Goal: Transaction & Acquisition: Subscribe to service/newsletter

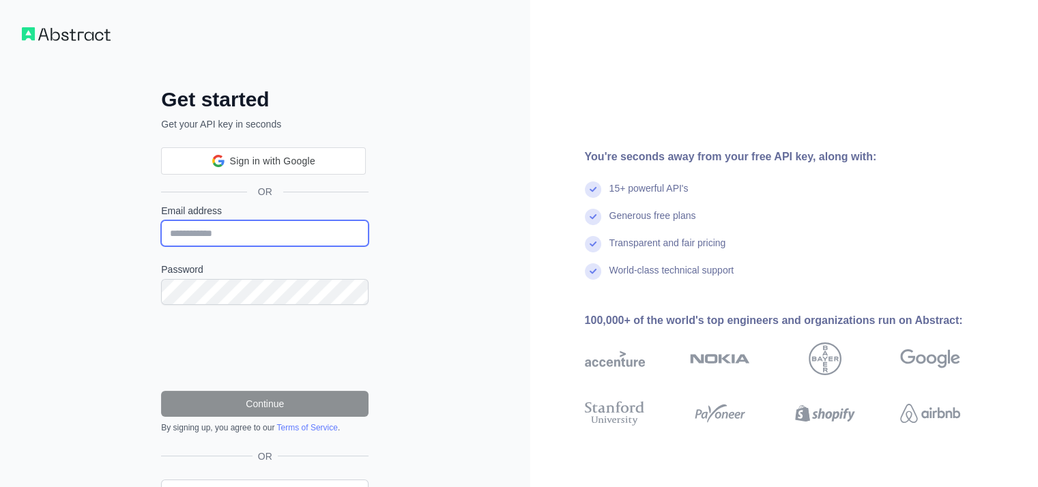
click at [235, 243] on input "Email address" at bounding box center [264, 233] width 207 height 26
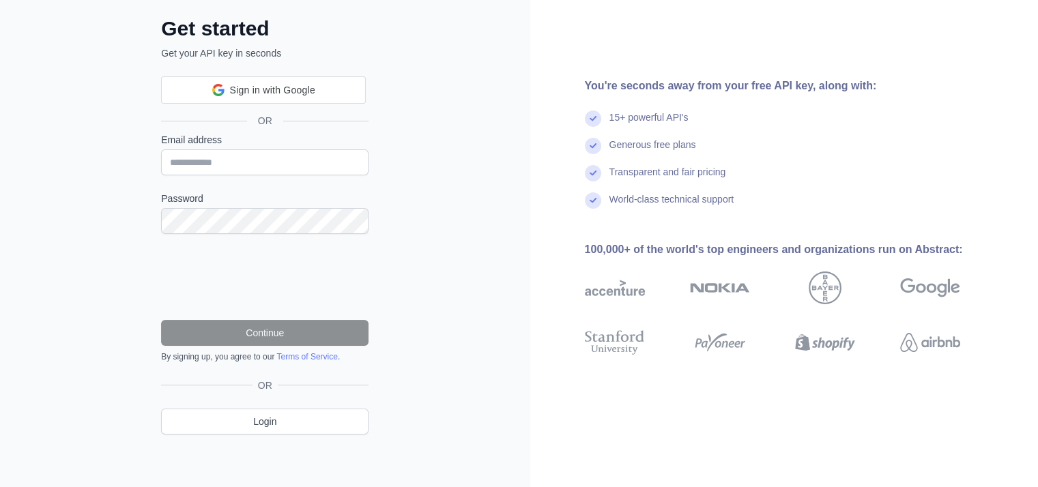
click at [218, 179] on form "Email address Password Continue By signing up, you agree to our Terms of Servic…" at bounding box center [264, 247] width 207 height 229
click at [209, 136] on label "Email address" at bounding box center [264, 140] width 207 height 14
click at [209, 149] on input "Email address" at bounding box center [264, 162] width 207 height 26
click at [207, 163] on input "Email address" at bounding box center [264, 162] width 207 height 26
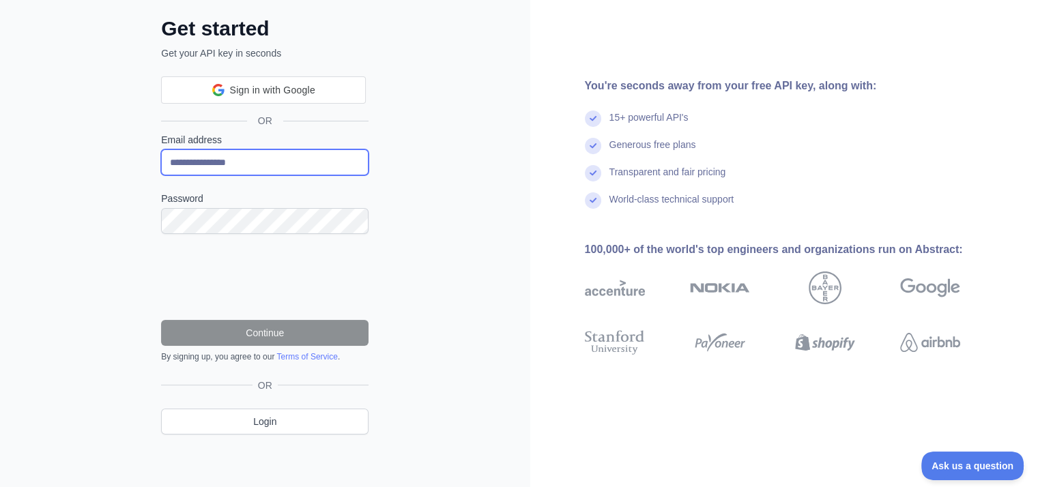
scroll to position [0, 0]
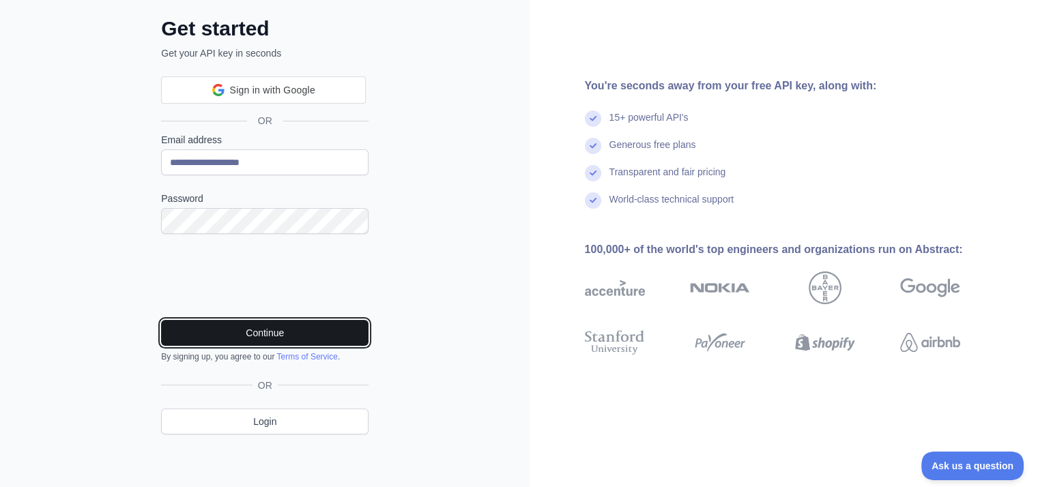
click at [251, 331] on button "Continue" at bounding box center [264, 333] width 207 height 26
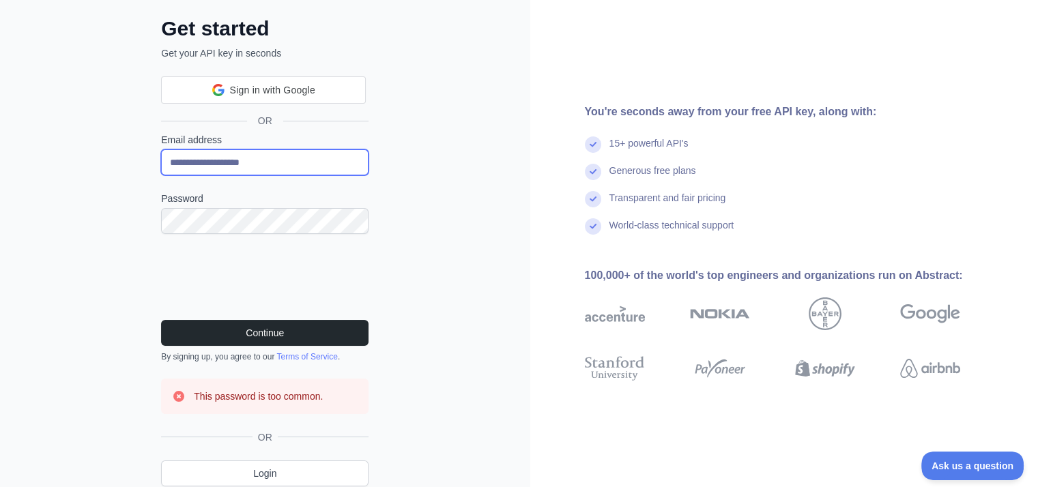
click at [211, 159] on input "**********" at bounding box center [264, 162] width 207 height 26
type input "**********"
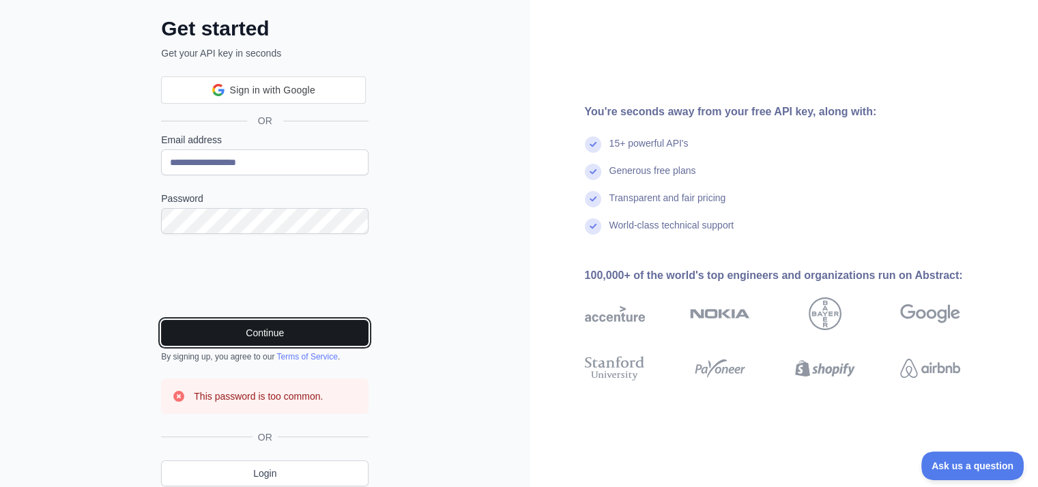
click at [231, 322] on button "Continue" at bounding box center [264, 333] width 207 height 26
click at [242, 327] on button "Continue" at bounding box center [264, 333] width 207 height 26
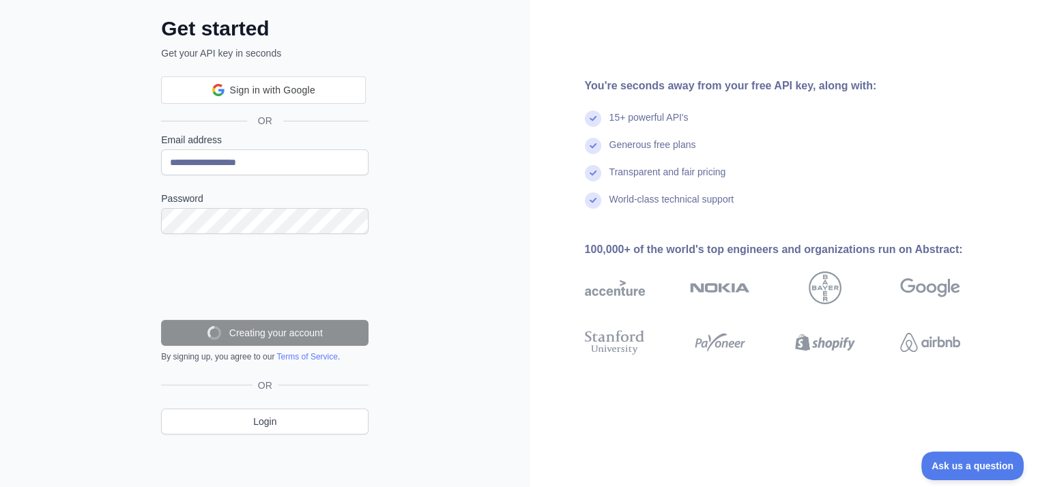
scroll to position [27, 0]
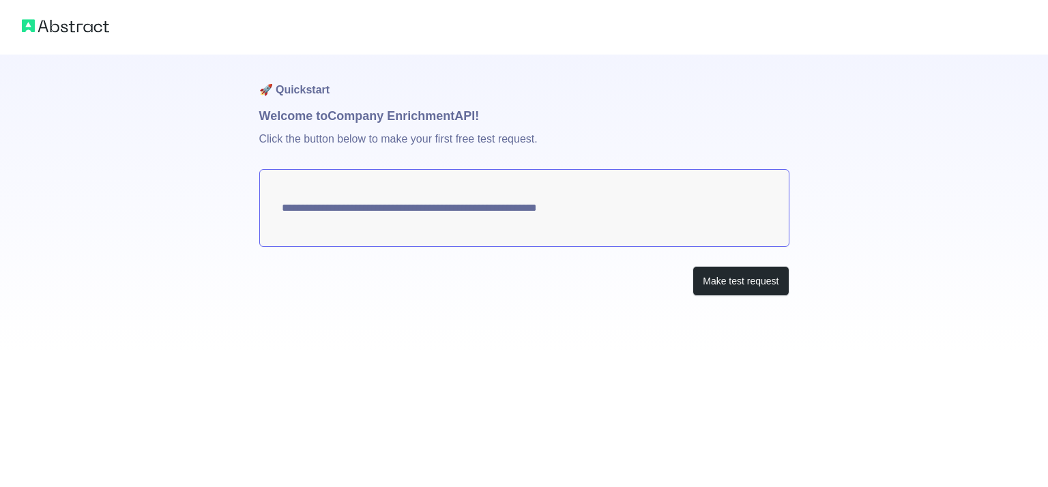
click at [399, 223] on textarea "**********" at bounding box center [524, 208] width 530 height 78
drag, startPoint x: 620, startPoint y: 216, endPoint x: 374, endPoint y: 215, distance: 246.3
click at [374, 215] on textarea "**********" at bounding box center [524, 208] width 530 height 78
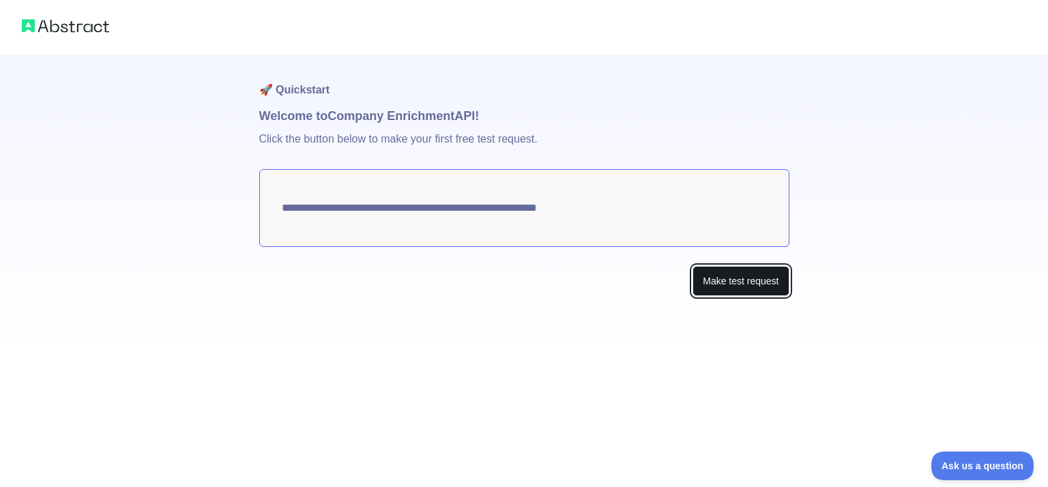
click at [729, 275] on button "Make test request" at bounding box center [740, 281] width 96 height 31
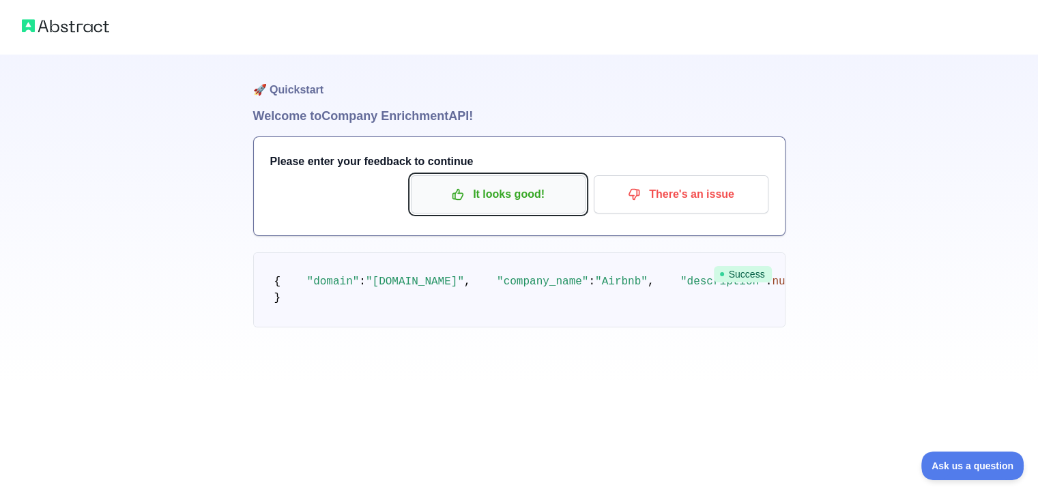
click at [540, 201] on p "It looks good!" at bounding box center [498, 194] width 154 height 23
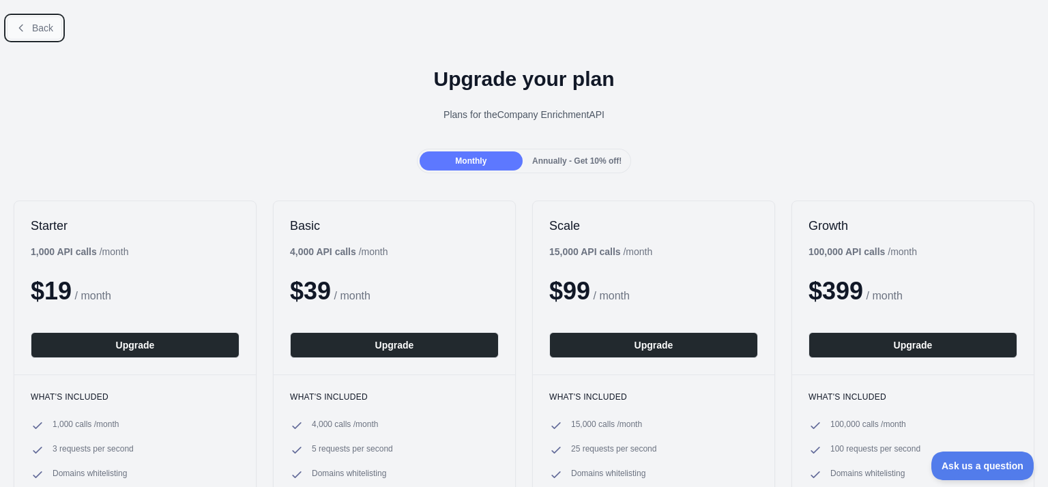
click at [36, 19] on button "Back" at bounding box center [34, 27] width 55 height 23
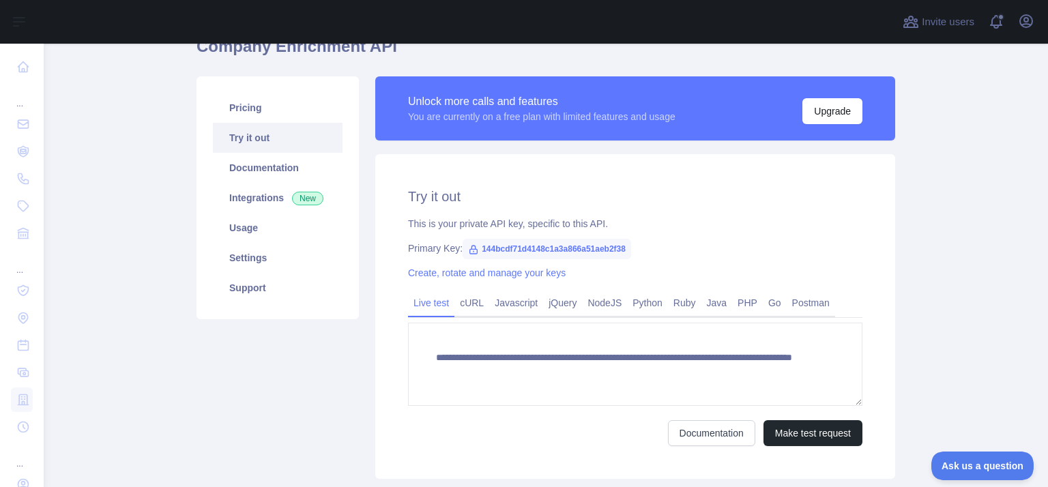
scroll to position [136, 0]
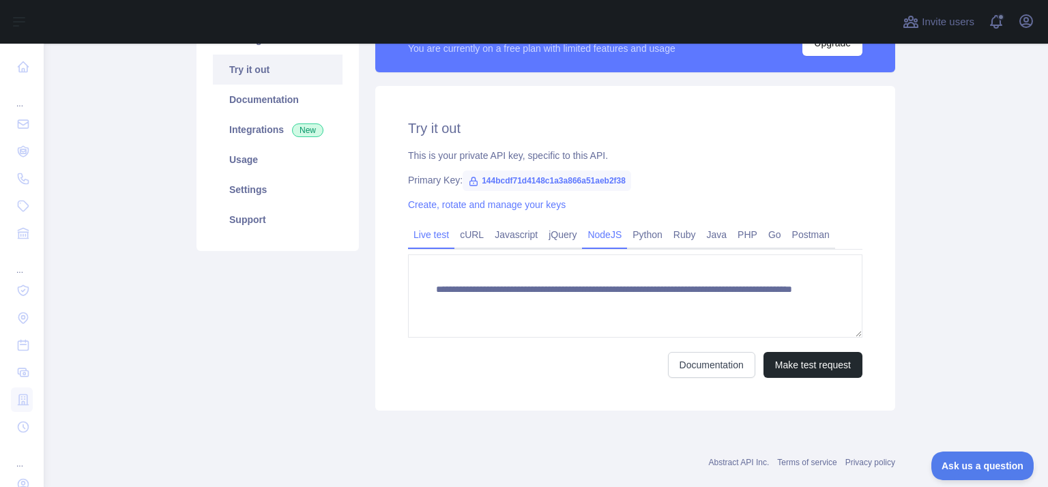
click at [593, 241] on link "NodeJS" at bounding box center [604, 235] width 45 height 22
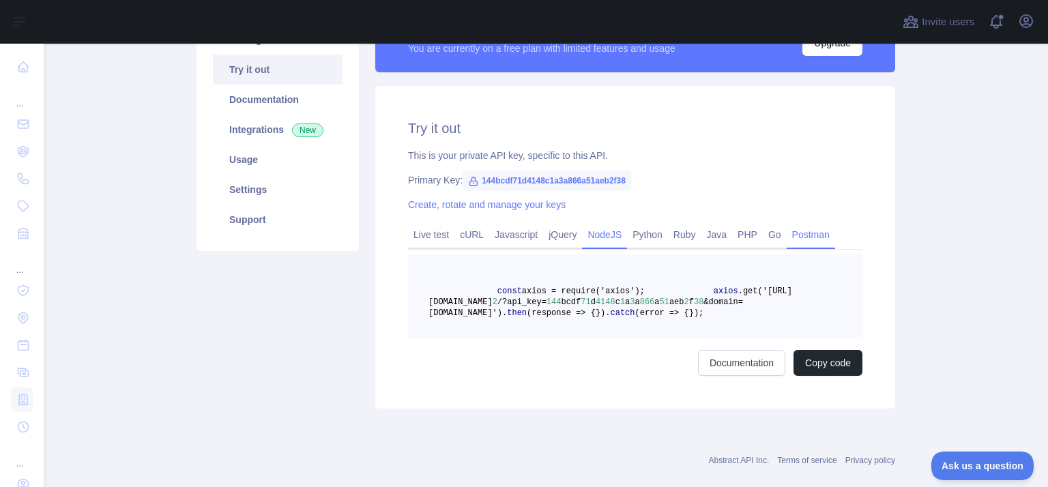
click at [790, 231] on link "Postman" at bounding box center [811, 235] width 48 height 22
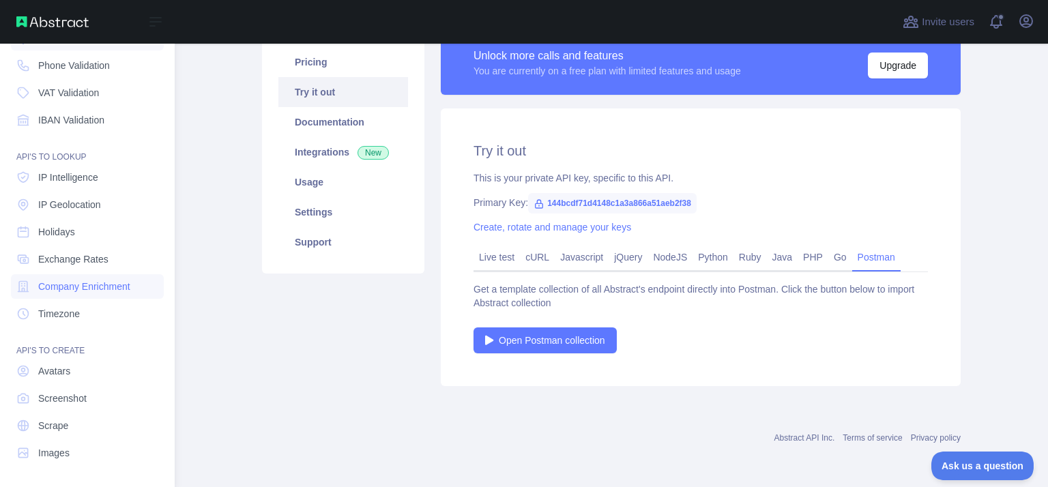
scroll to position [0, 0]
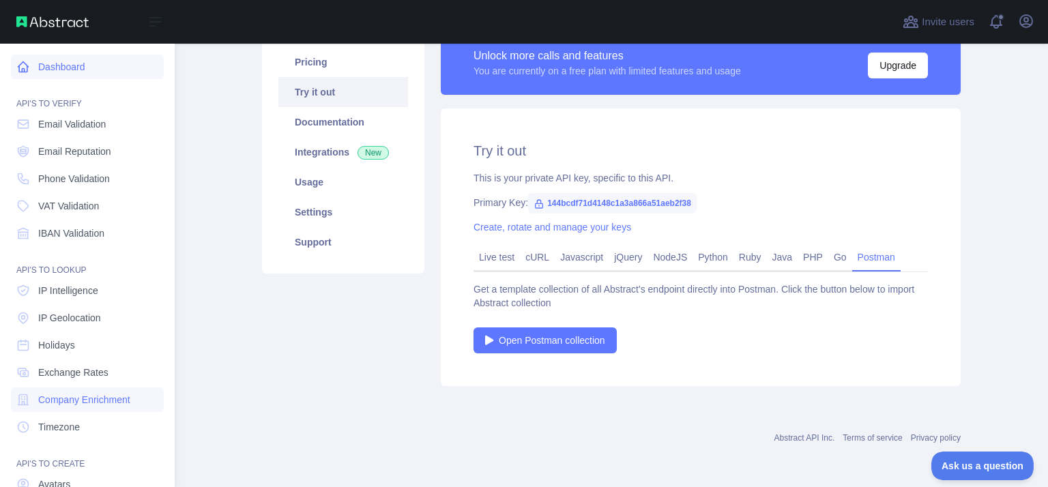
click at [70, 67] on link "Dashboard" at bounding box center [87, 67] width 153 height 25
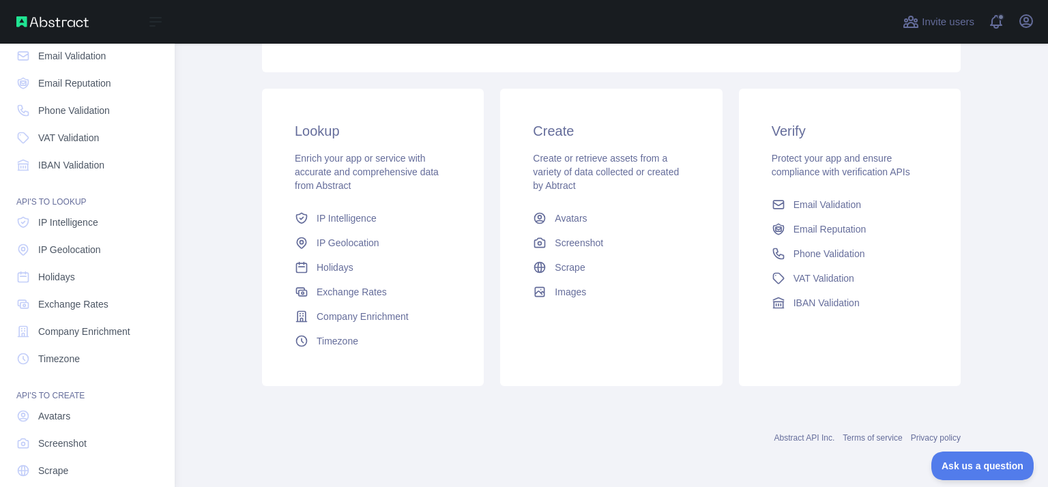
scroll to position [113, 0]
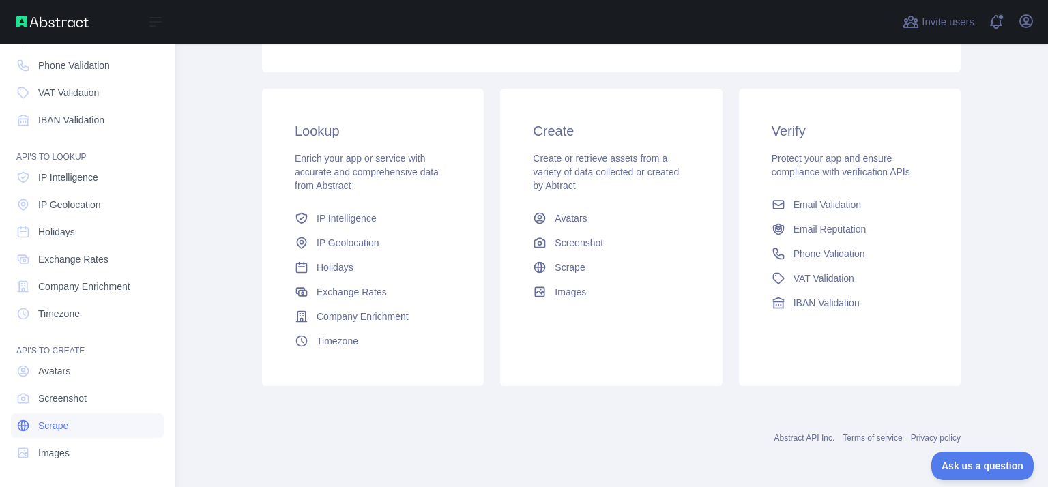
click at [76, 435] on link "Scrape" at bounding box center [87, 425] width 153 height 25
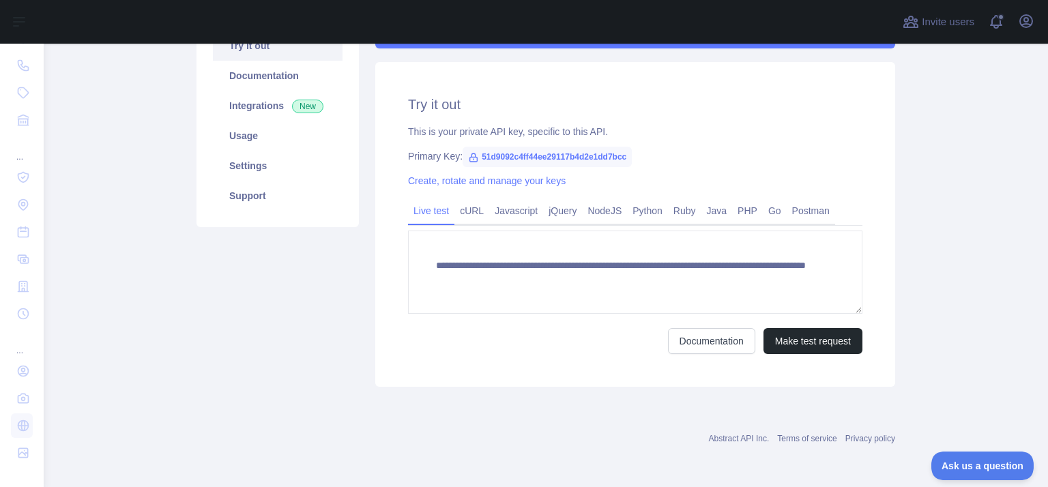
scroll to position [24, 0]
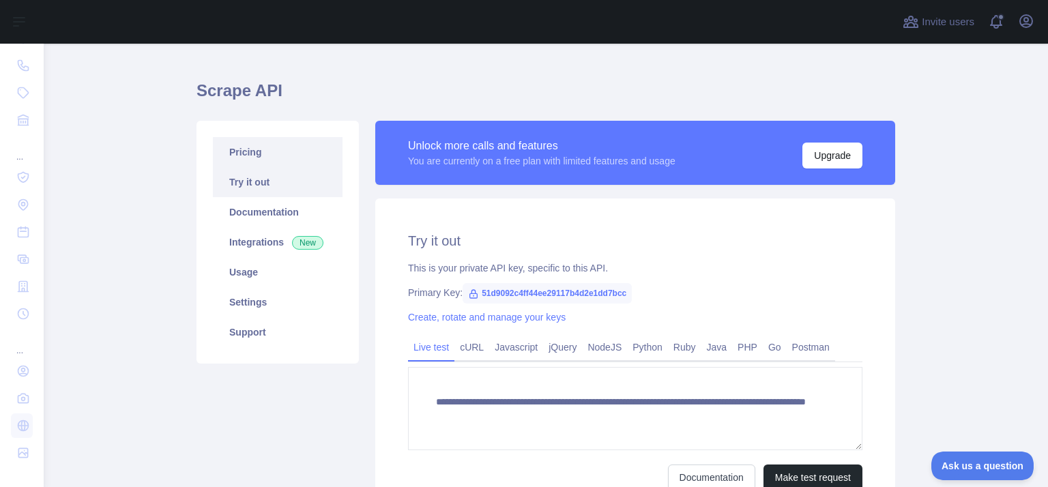
click at [242, 155] on link "Pricing" at bounding box center [278, 152] width 130 height 30
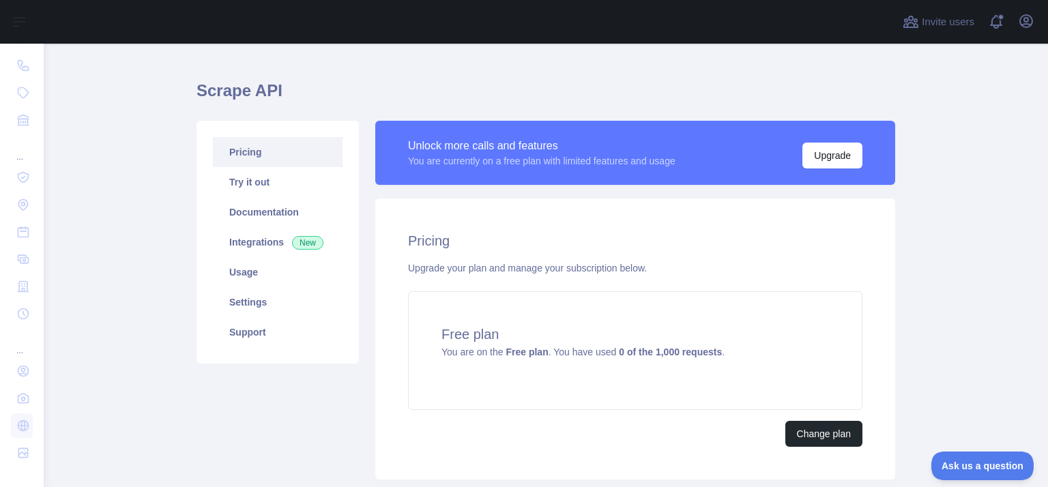
scroll to position [117, 0]
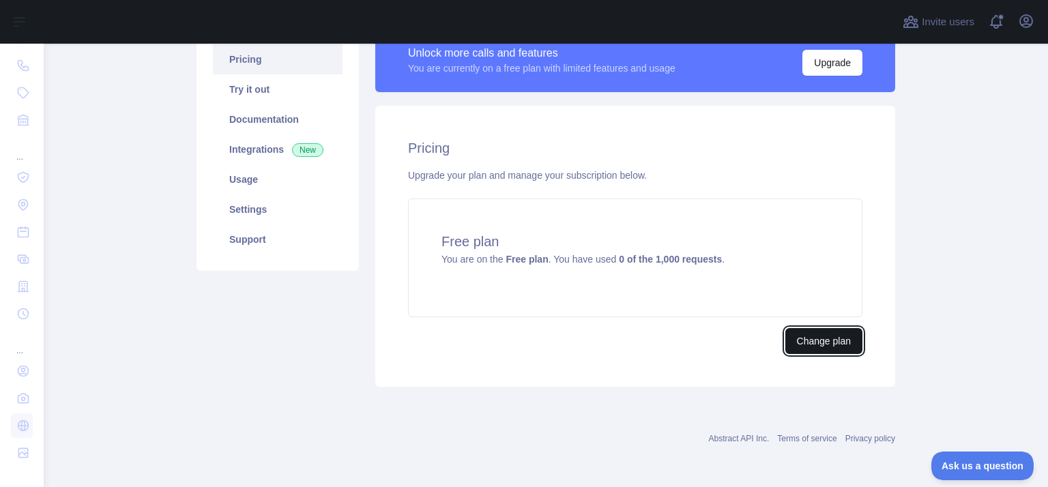
click at [819, 342] on button "Change plan" at bounding box center [823, 341] width 77 height 26
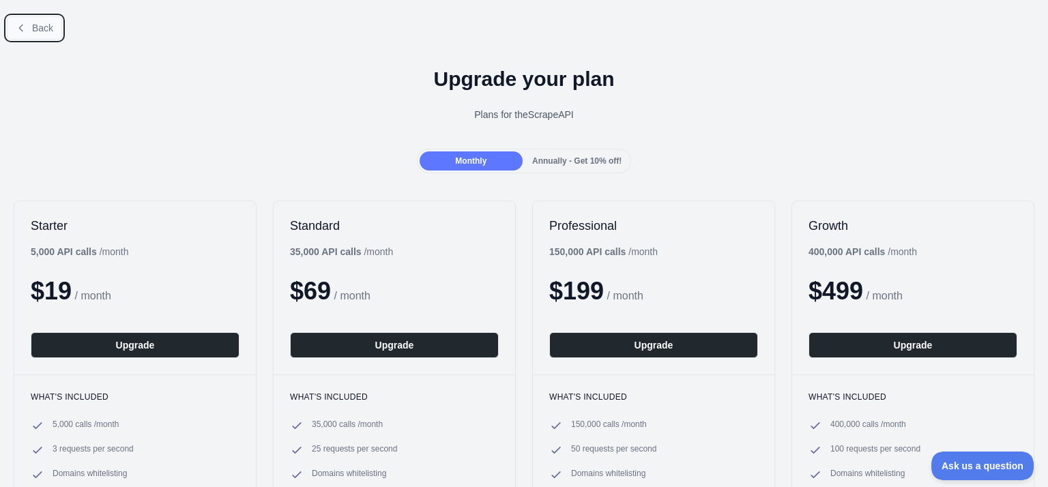
click at [27, 22] on button "Back" at bounding box center [34, 27] width 55 height 23
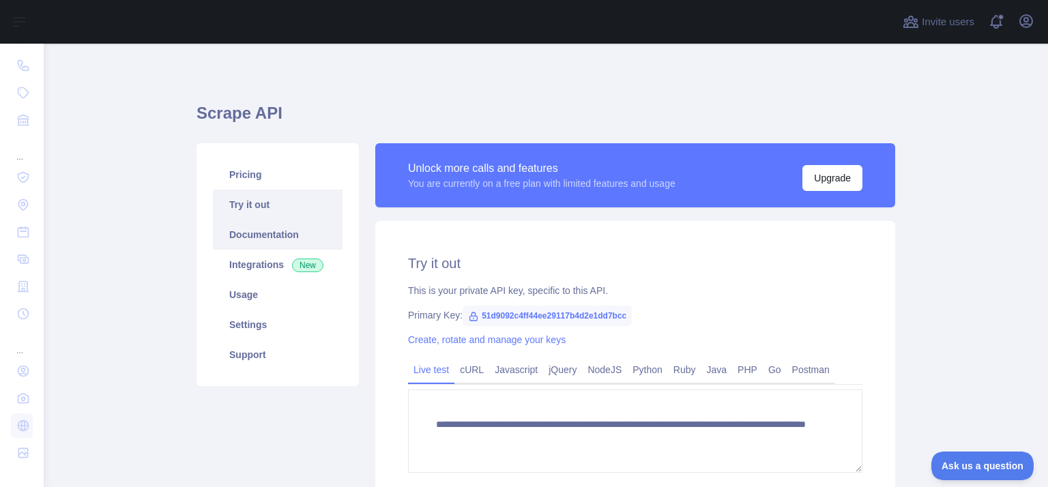
click at [251, 236] on link "Documentation" at bounding box center [278, 235] width 130 height 30
click at [263, 294] on link "Usage" at bounding box center [278, 295] width 130 height 30
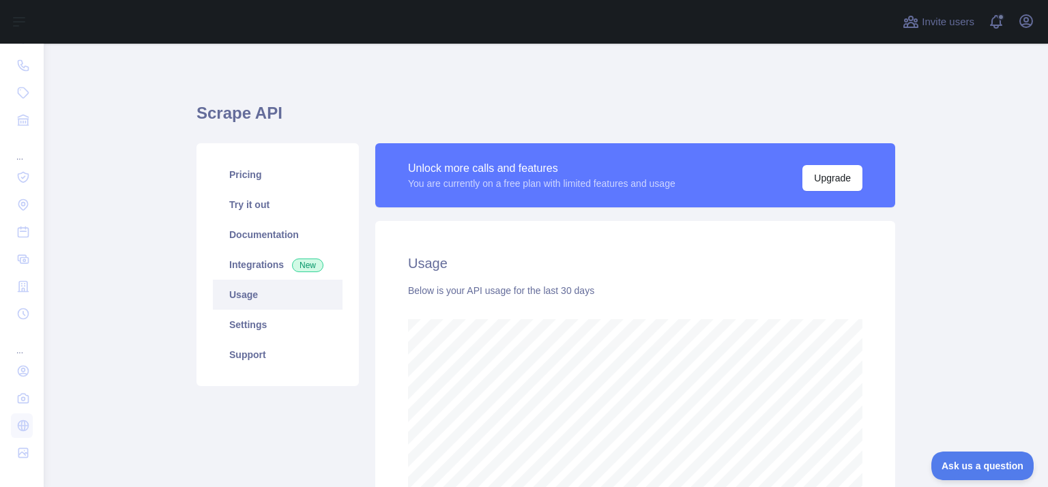
scroll to position [70, 0]
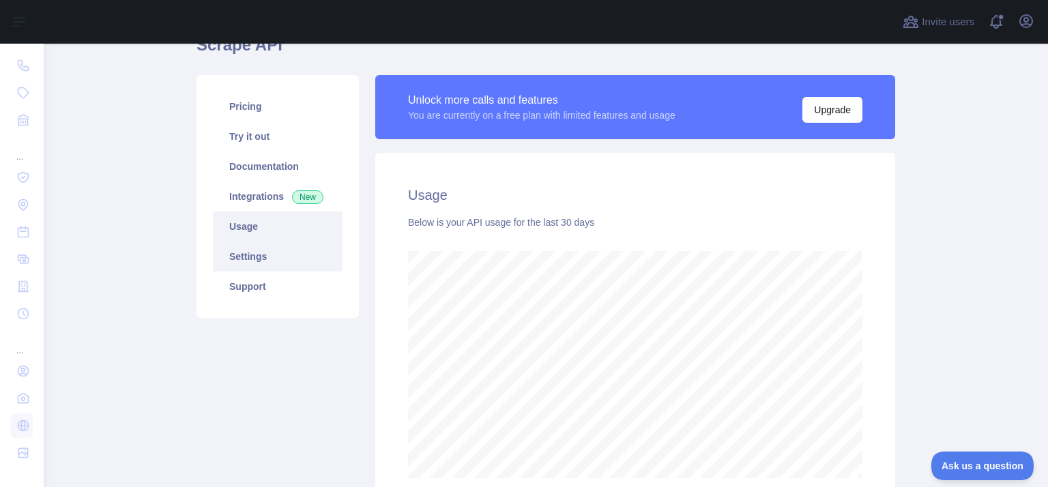
click at [265, 255] on link "Settings" at bounding box center [278, 256] width 130 height 30
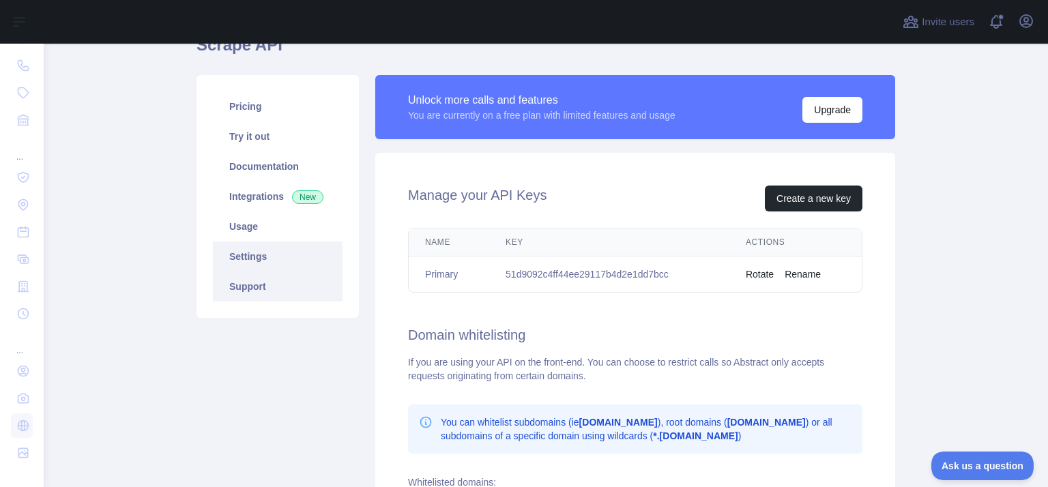
click at [267, 274] on link "Support" at bounding box center [278, 287] width 130 height 30
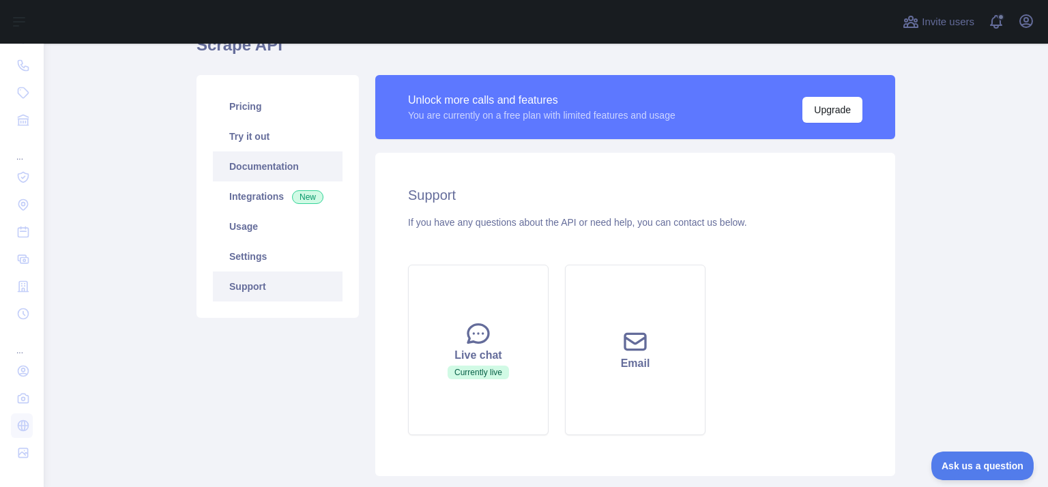
click at [235, 160] on link "Documentation" at bounding box center [278, 166] width 130 height 30
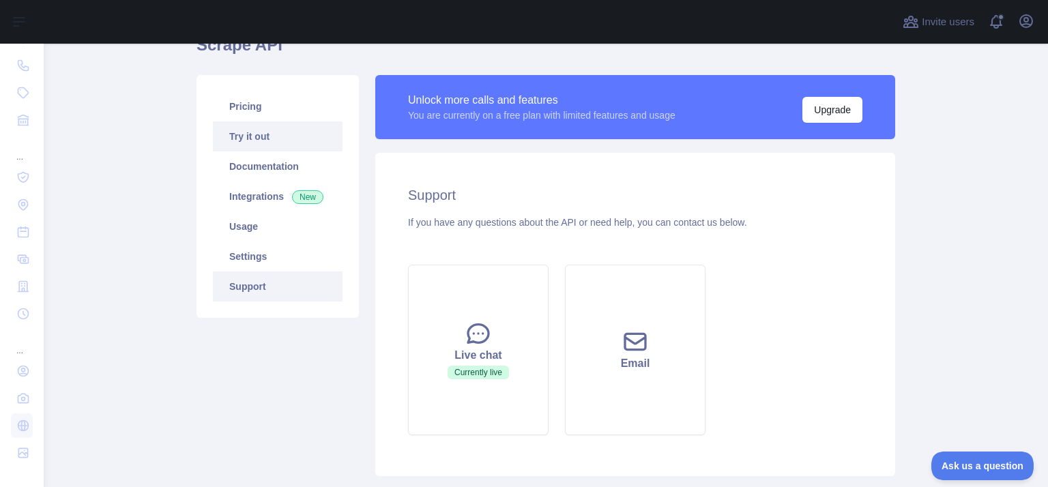
click at [257, 144] on link "Try it out" at bounding box center [278, 136] width 130 height 30
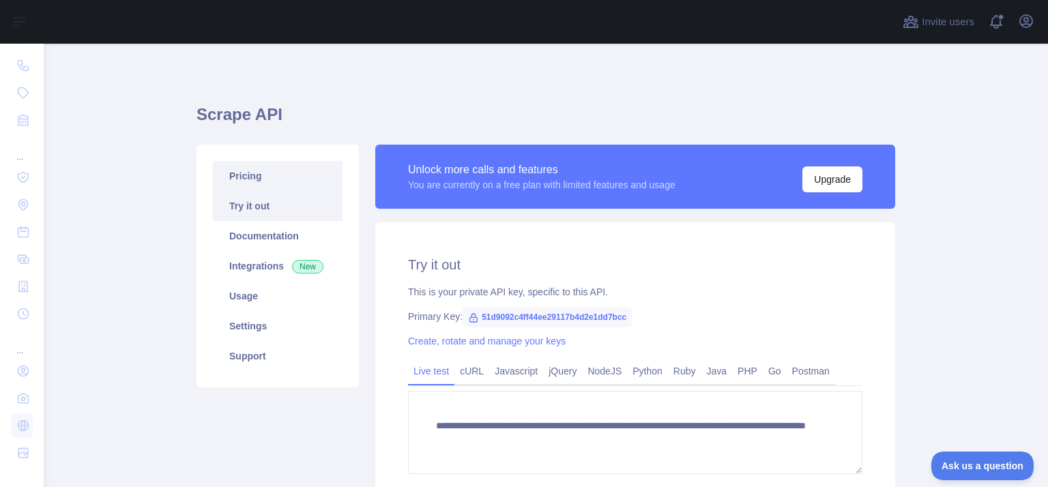
click at [246, 183] on link "Pricing" at bounding box center [278, 176] width 130 height 30
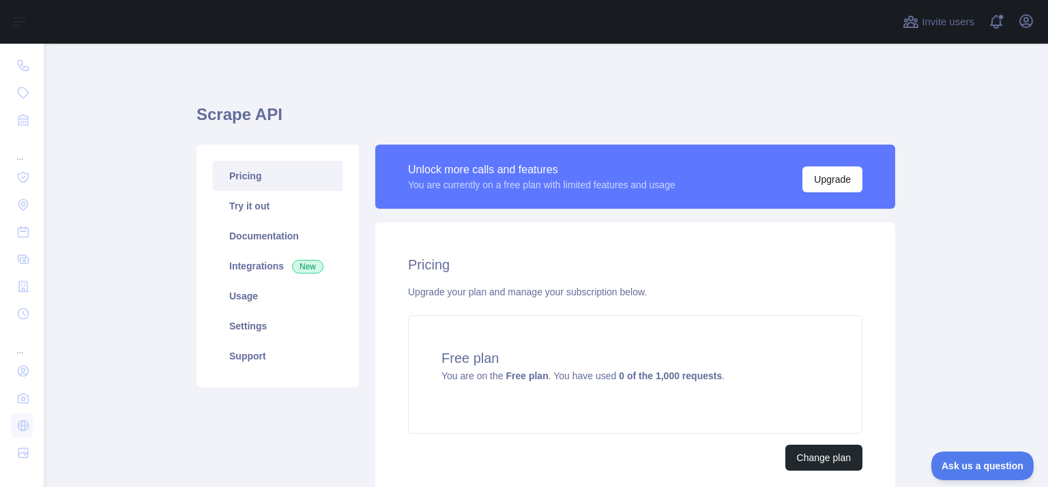
scroll to position [117, 0]
